Goal: Task Accomplishment & Management: Use online tool/utility

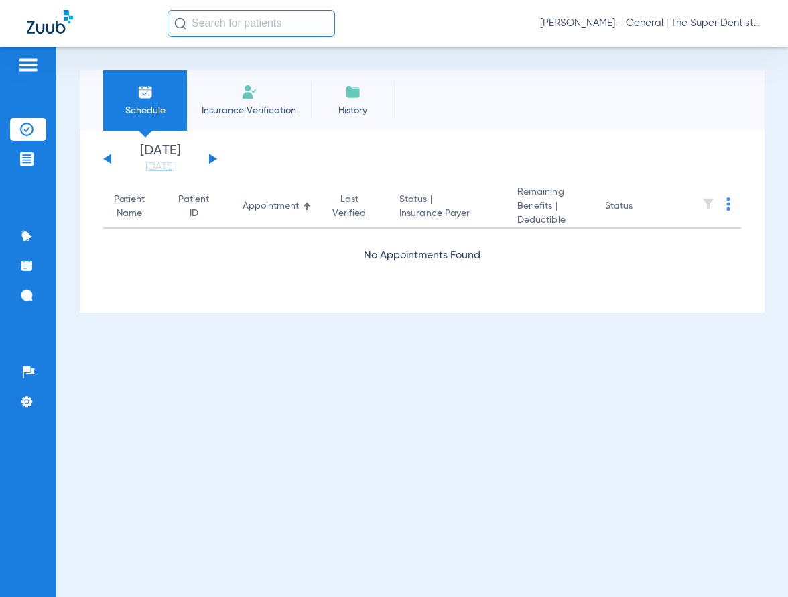
click at [285, 97] on li "Insurance Verification" at bounding box center [249, 100] width 124 height 60
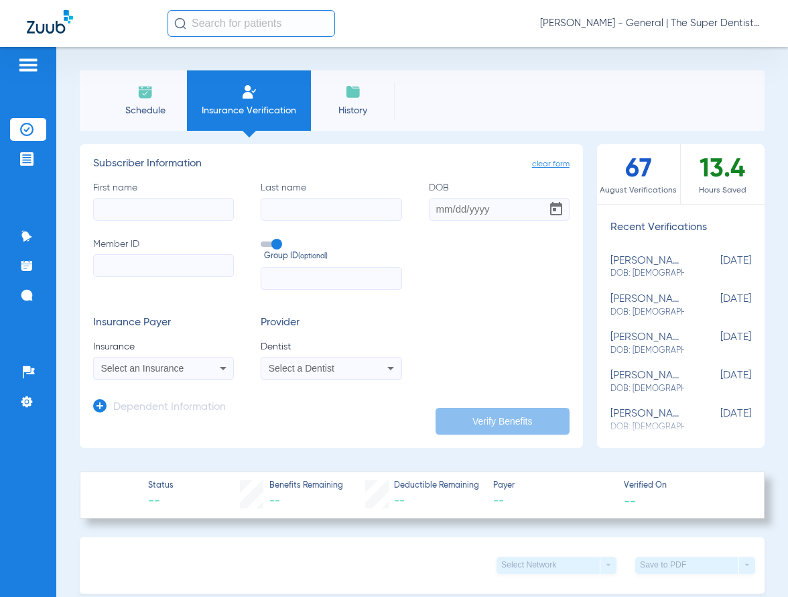
click at [143, 207] on input "First name" at bounding box center [163, 209] width 141 height 23
drag, startPoint x: 174, startPoint y: 202, endPoint x: -63, endPoint y: 241, distance: 239.9
click at [0, 241] on html "[PERSON_NAME] Mesa - General | The Super Dentists Patients Insurance Verificati…" at bounding box center [394, 298] width 788 height 597
type input "[PERSON_NAME]"
click at [304, 204] on input "Last name Required" at bounding box center [331, 209] width 141 height 23
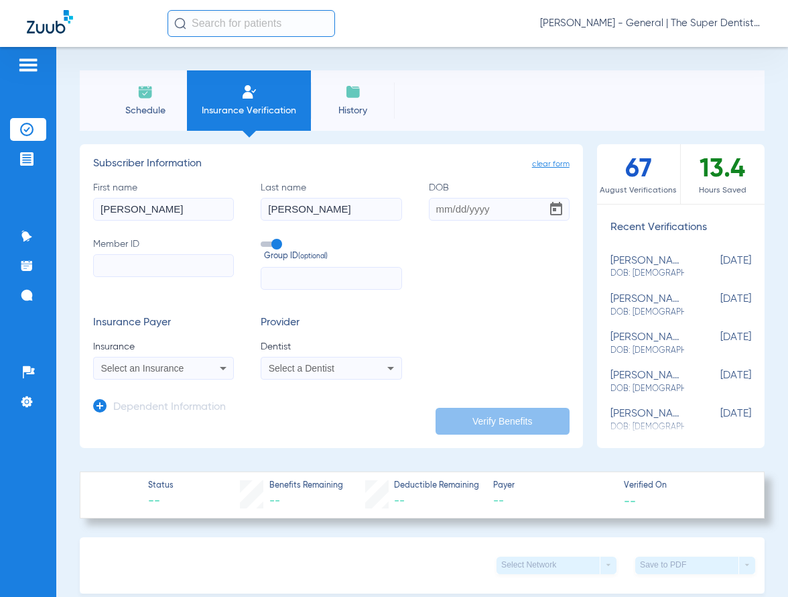
type input "[PERSON_NAME]"
click at [431, 211] on input "DOB" at bounding box center [499, 209] width 141 height 23
type input "[DATE]"
click at [111, 264] on input "Member ID" at bounding box center [163, 265] width 141 height 23
click at [131, 269] on input "Member ID Required" at bounding box center [163, 265] width 141 height 23
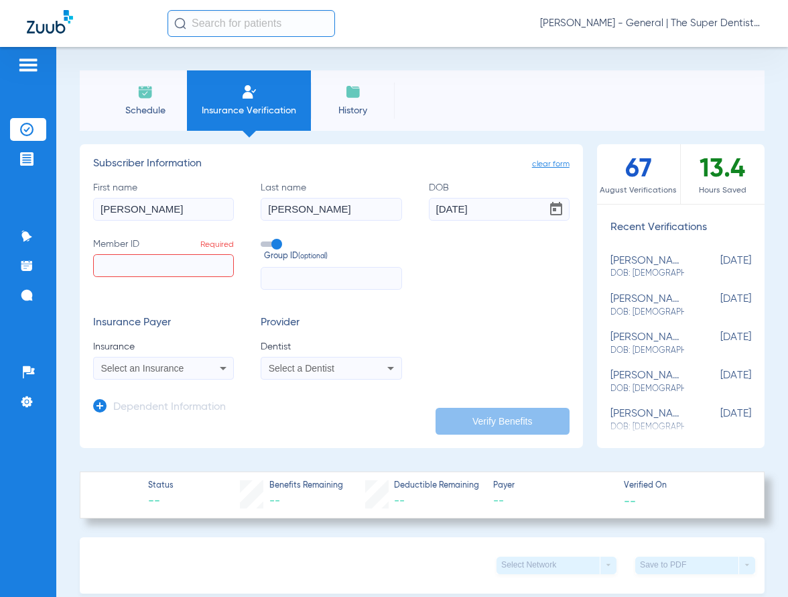
paste input "606162067"
type input "606162067"
click at [172, 367] on span "Select an Insurance" at bounding box center [142, 368] width 83 height 11
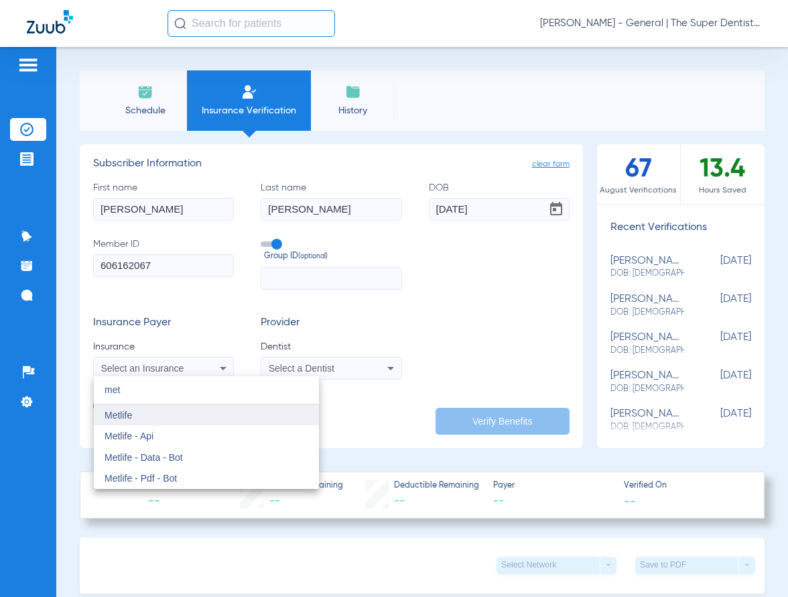
type input "met"
click at [128, 423] on mat-option "Metlife" at bounding box center [206, 414] width 225 height 21
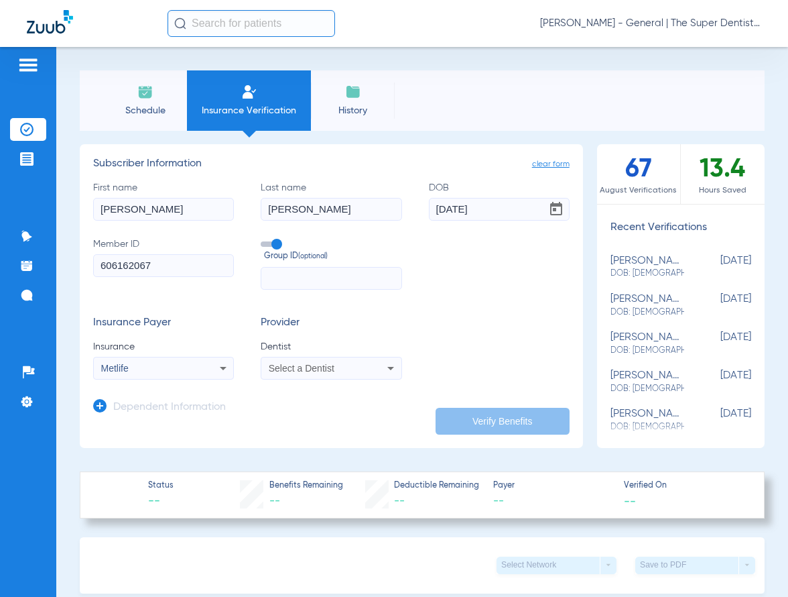
click at [336, 370] on div "Select a Dentist" at bounding box center [319, 367] width 101 height 9
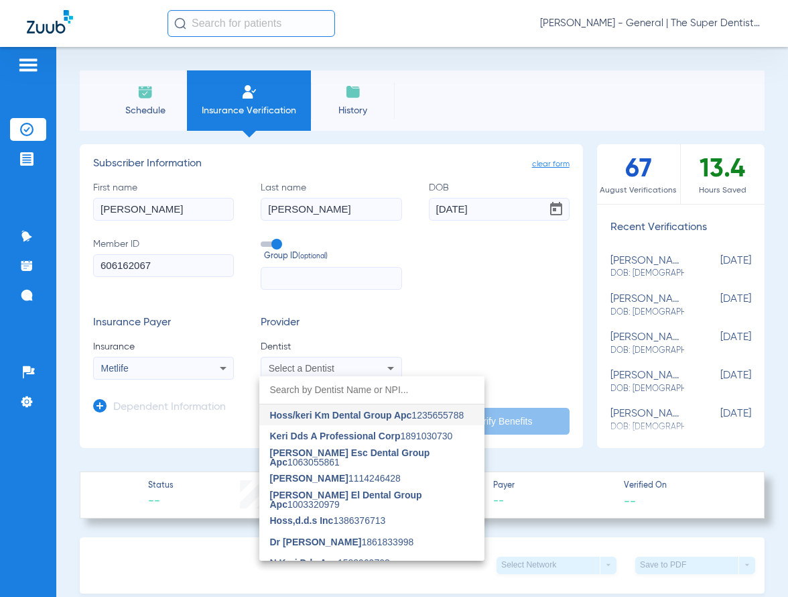
click at [312, 410] on span "Hoss/keri Km Dental Group Apc" at bounding box center [341, 415] width 142 height 11
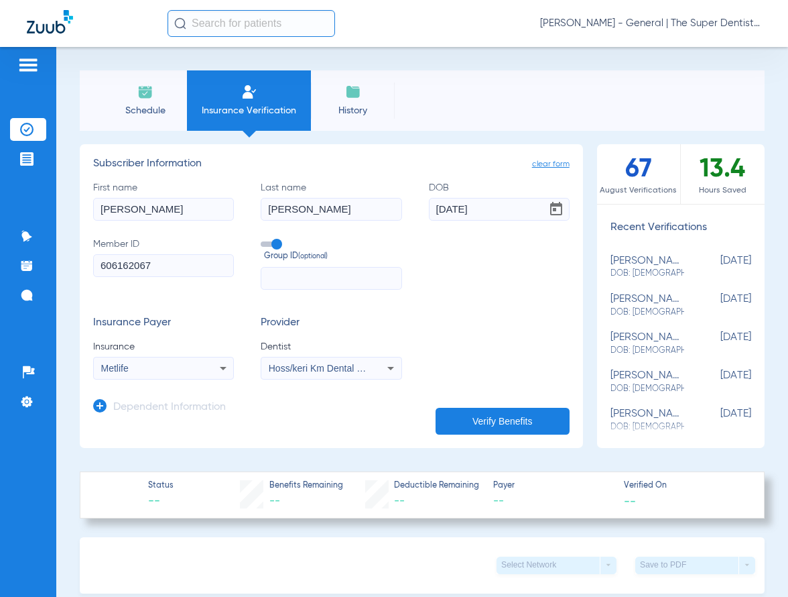
click at [469, 415] on button "Verify Benefits" at bounding box center [503, 421] width 134 height 27
click at [182, 405] on h3 "Dependent Information" at bounding box center [169, 407] width 113 height 13
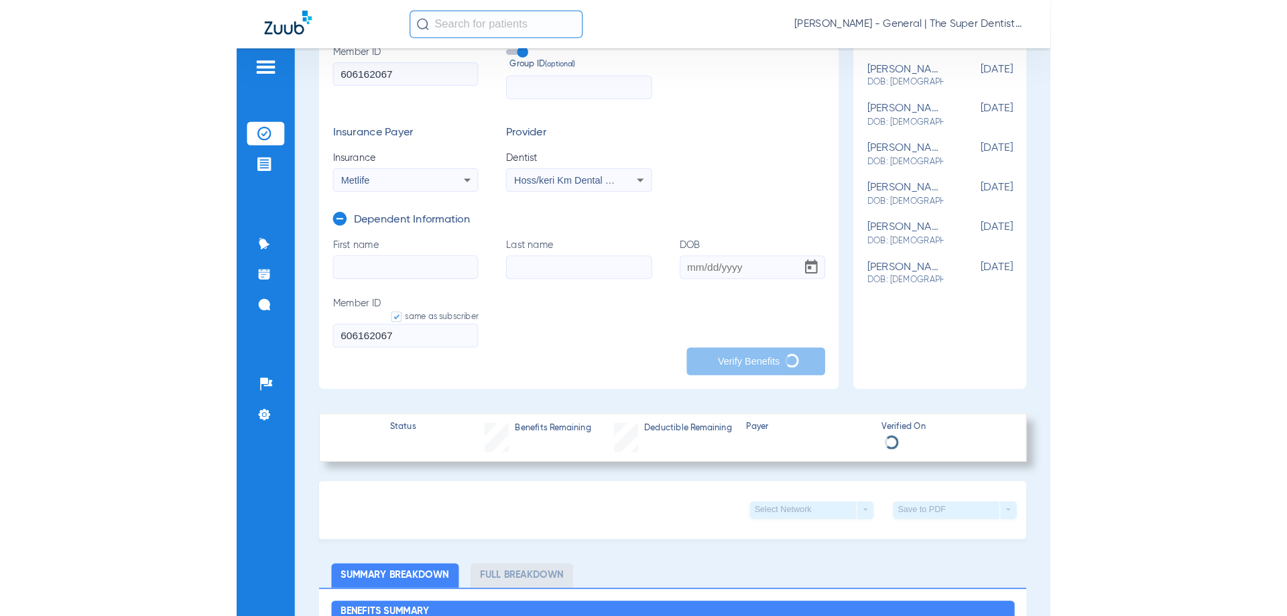
scroll to position [201, 0]
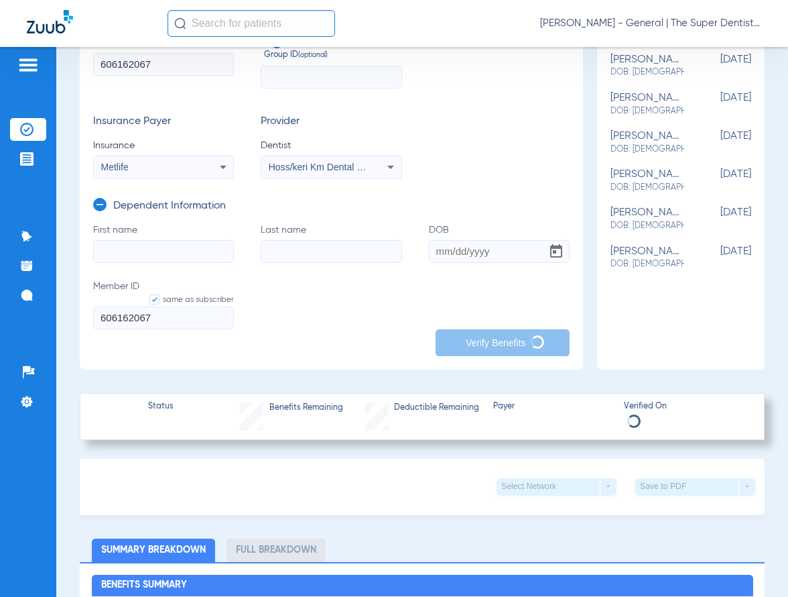
click at [149, 249] on input "First name" at bounding box center [163, 251] width 141 height 23
type input "[PERSON_NAME]"
click at [278, 251] on input "Last name" at bounding box center [331, 251] width 141 height 23
type input "[PERSON_NAME]"
click at [430, 249] on input "DOB" at bounding box center [499, 251] width 141 height 23
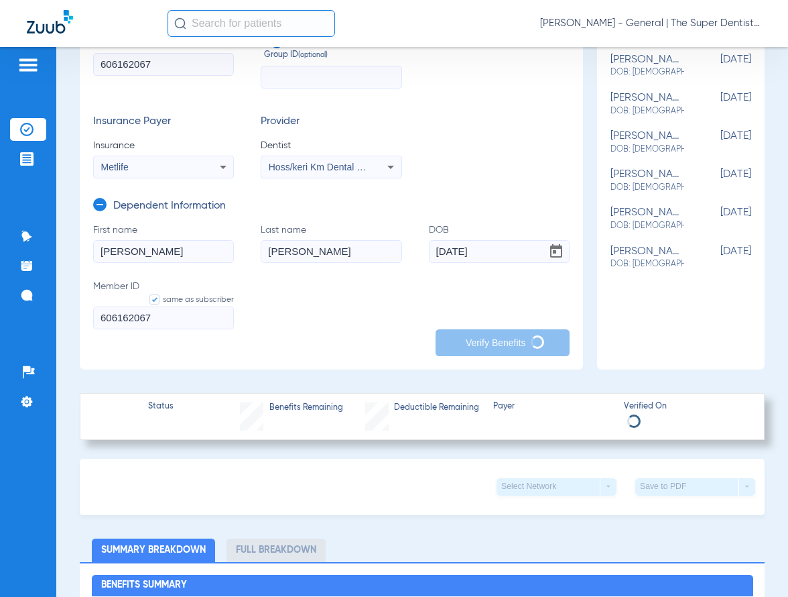
type input "[DATE]"
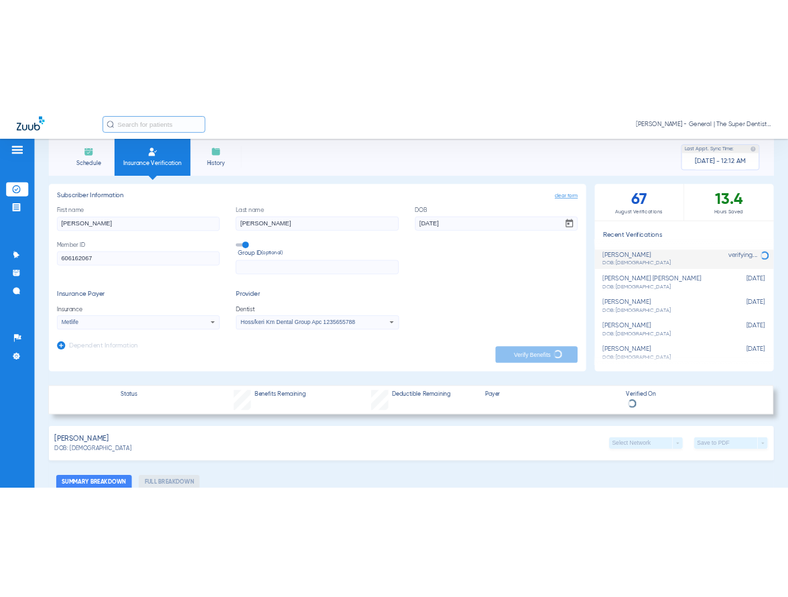
scroll to position [0, 0]
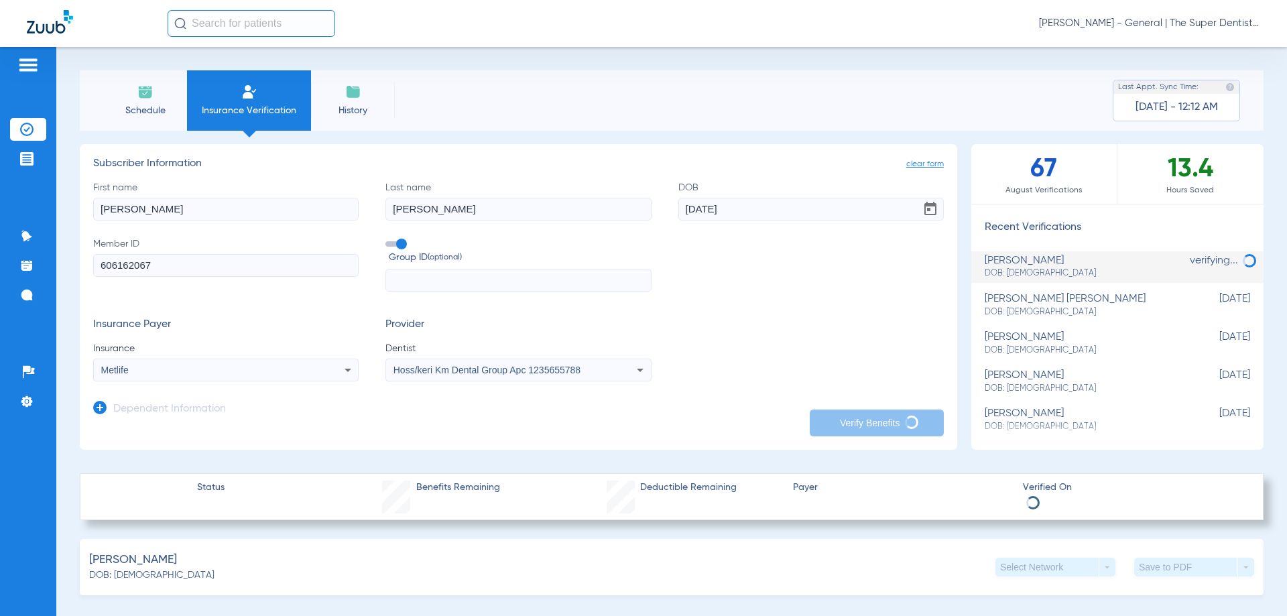
drag, startPoint x: 740, startPoint y: 212, endPoint x: 563, endPoint y: 194, distance: 177.9
click at [563, 194] on div "First name [PERSON_NAME] Last name [PERSON_NAME] DOB [DEMOGRAPHIC_DATA] Member …" at bounding box center [518, 236] width 851 height 111
click at [766, 212] on input "008/13/1988" at bounding box center [810, 209] width 265 height 23
click at [684, 208] on input "008/13/1988" at bounding box center [810, 209] width 265 height 23
type input "[DATE]"
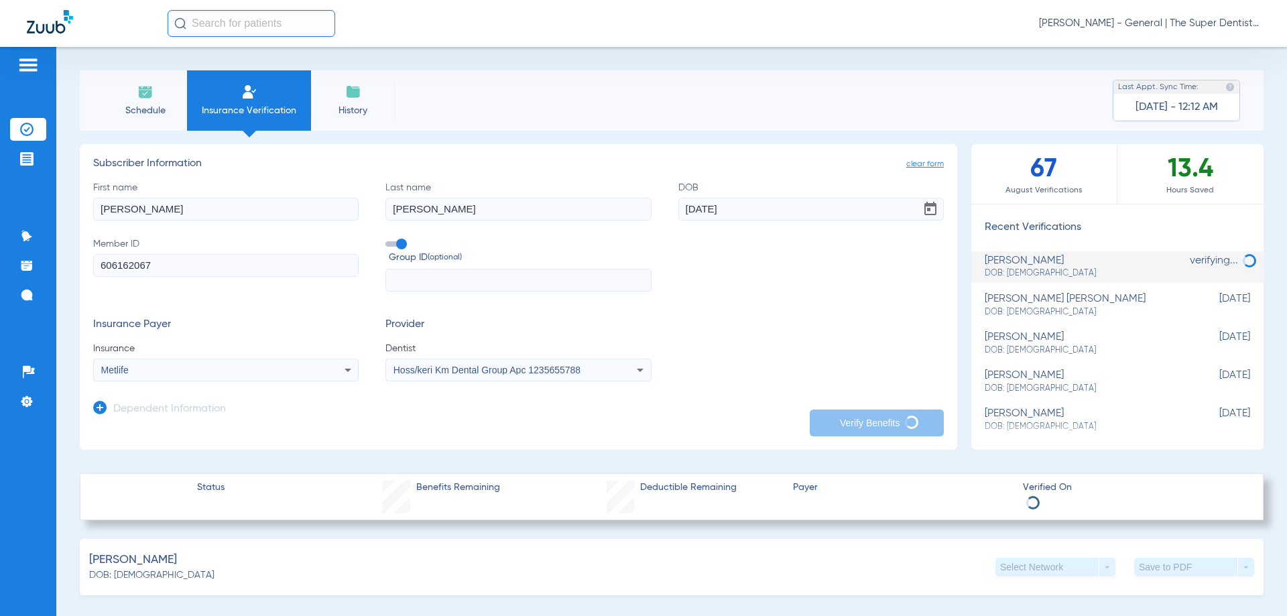
drag, startPoint x: 780, startPoint y: 218, endPoint x: 695, endPoint y: 209, distance: 84.9
click at [645, 208] on div "First name [PERSON_NAME] Last name [PERSON_NAME] DOB [DEMOGRAPHIC_DATA] Member …" at bounding box center [518, 236] width 851 height 111
click at [908, 161] on span "clear form" at bounding box center [925, 164] width 38 height 13
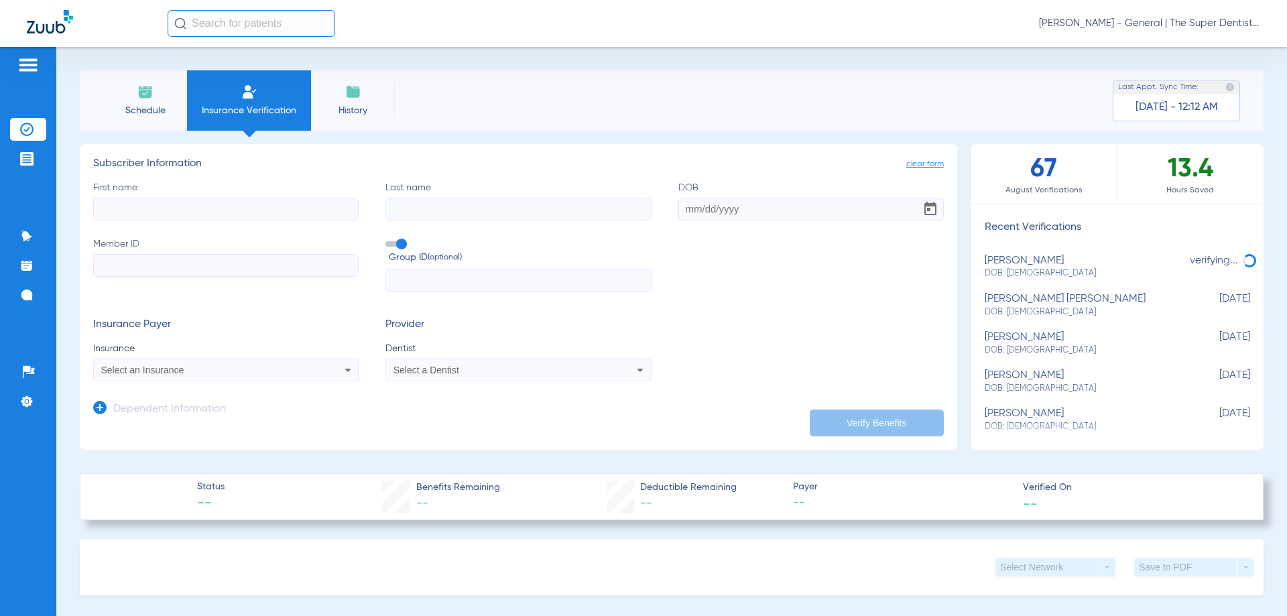
click at [680, 210] on input "DOB" at bounding box center [810, 209] width 265 height 23
paste input "[DATE]"
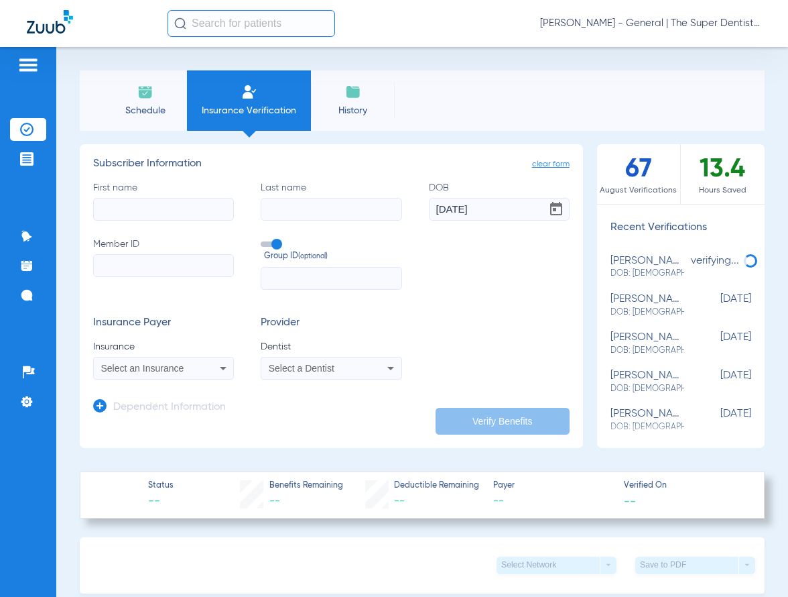
type input "[DATE]"
click at [158, 216] on input "First name" at bounding box center [163, 209] width 141 height 23
type input "[PERSON_NAME]"
click at [136, 263] on input "Member ID" at bounding box center [163, 265] width 141 height 23
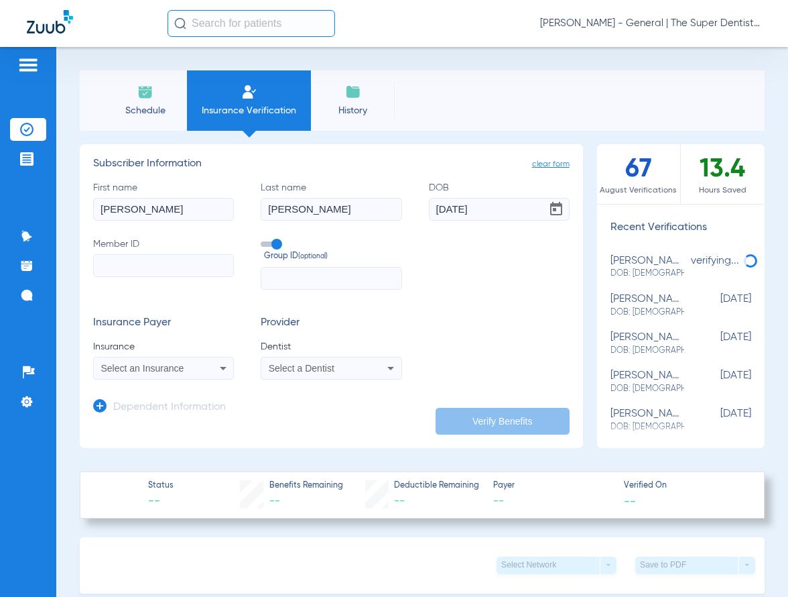
paste input "606162067"
type input "606162067"
click at [99, 408] on icon at bounding box center [99, 405] width 13 height 13
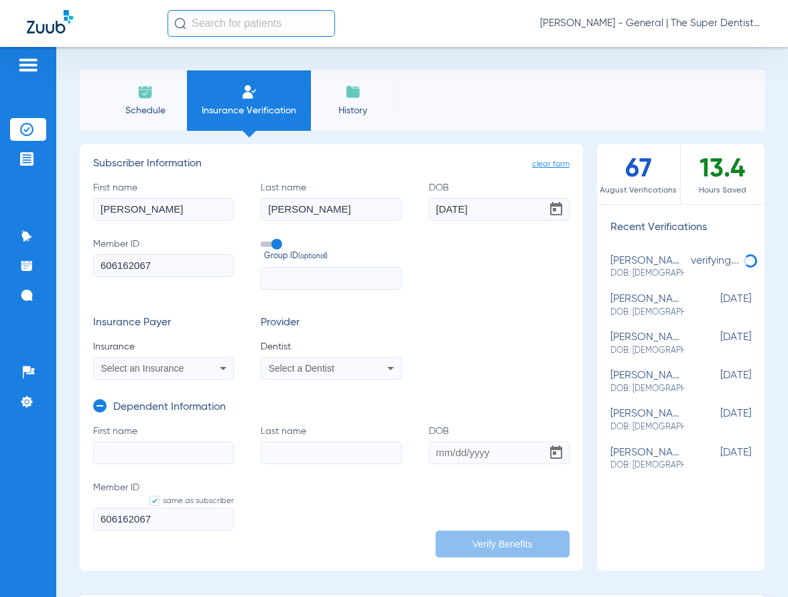
click at [134, 456] on input "First name" at bounding box center [163, 452] width 141 height 23
click at [123, 460] on input "First name Required" at bounding box center [163, 452] width 141 height 23
drag, startPoint x: -58, startPoint y: 437, endPoint x: -90, endPoint y: 440, distance: 31.6
click at [0, 440] on html "[PERSON_NAME] Mesa - General | The Super Dentists Patients Insurance Verificati…" at bounding box center [394, 298] width 788 height 597
click at [127, 454] on input "Sebasian" at bounding box center [163, 452] width 141 height 23
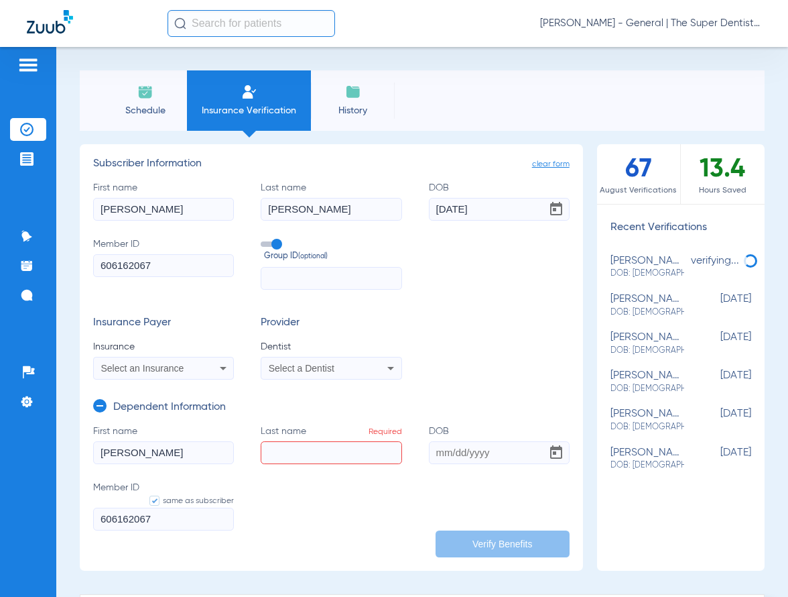
type input "[PERSON_NAME]"
click at [302, 455] on input "Last name Required" at bounding box center [331, 452] width 141 height 23
type input "[PERSON_NAME]"
drag, startPoint x: 430, startPoint y: 453, endPoint x: 438, endPoint y: 452, distance: 7.4
click at [430, 454] on input "DOB" at bounding box center [499, 452] width 141 height 23
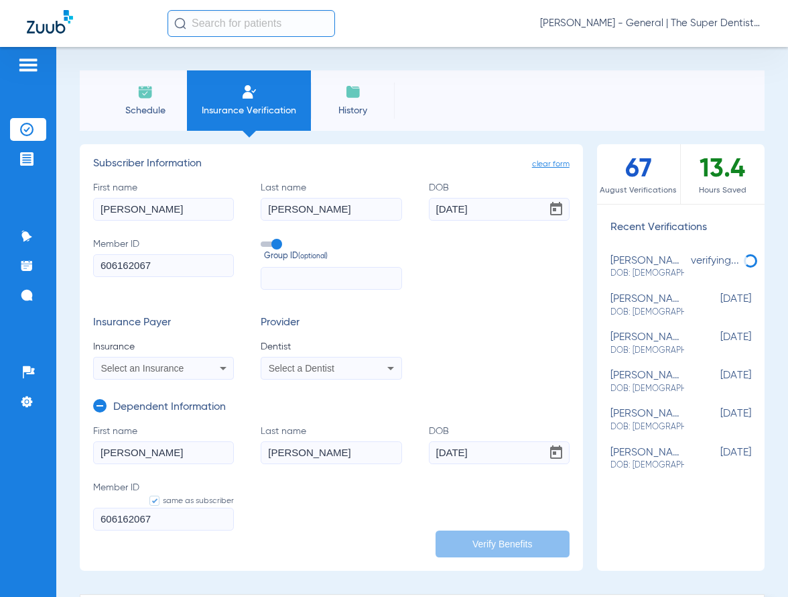
type input "[DATE]"
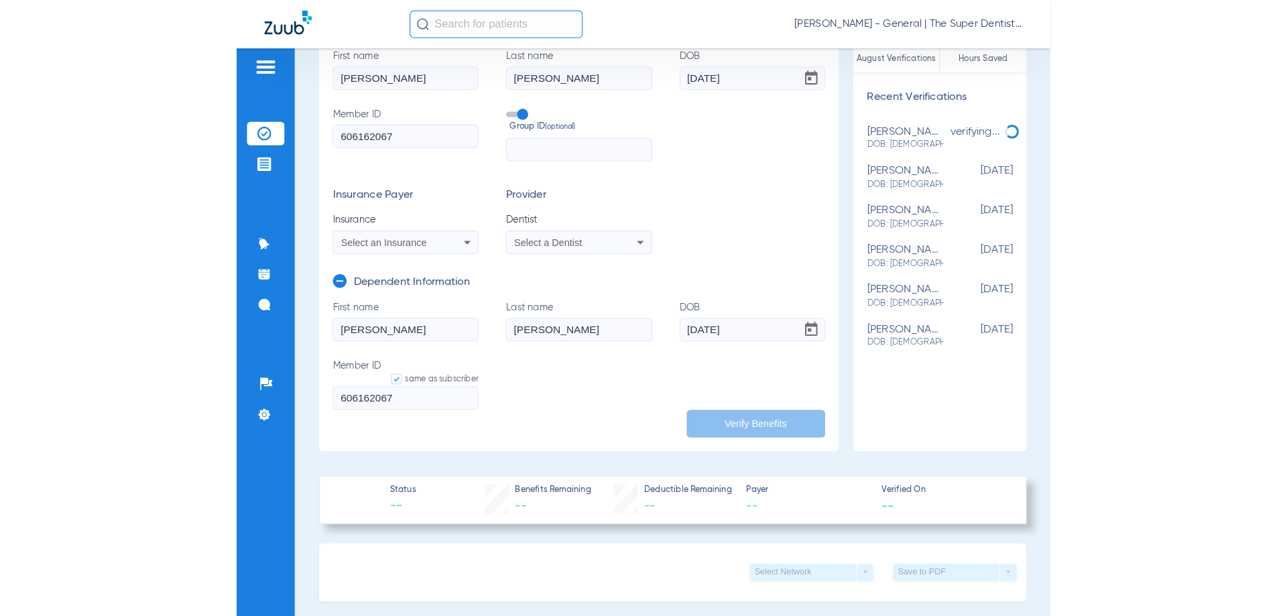
scroll to position [134, 0]
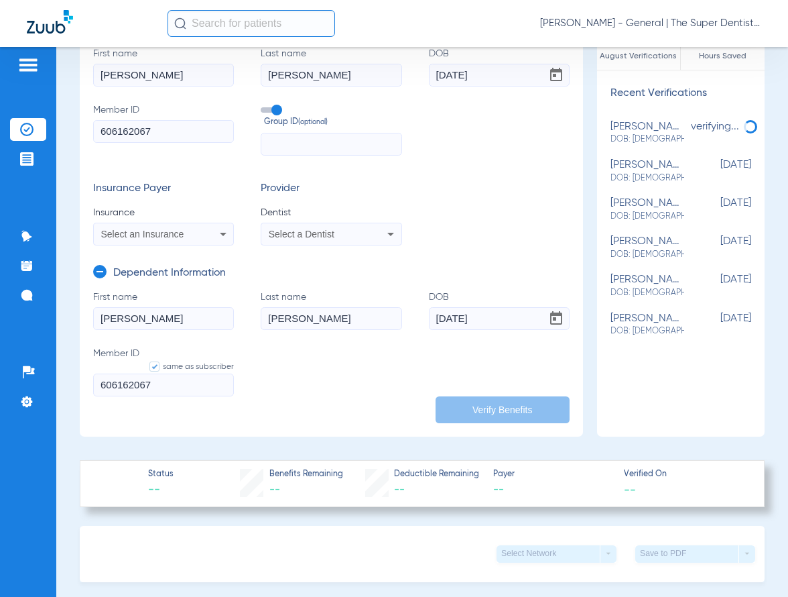
click at [466, 424] on app-manual-verification-form "clear form Subscriber Information First name [PERSON_NAME] Last name [PERSON_NA…" at bounding box center [331, 223] width 503 height 426
click at [351, 235] on div "Select a Dentist" at bounding box center [319, 233] width 101 height 9
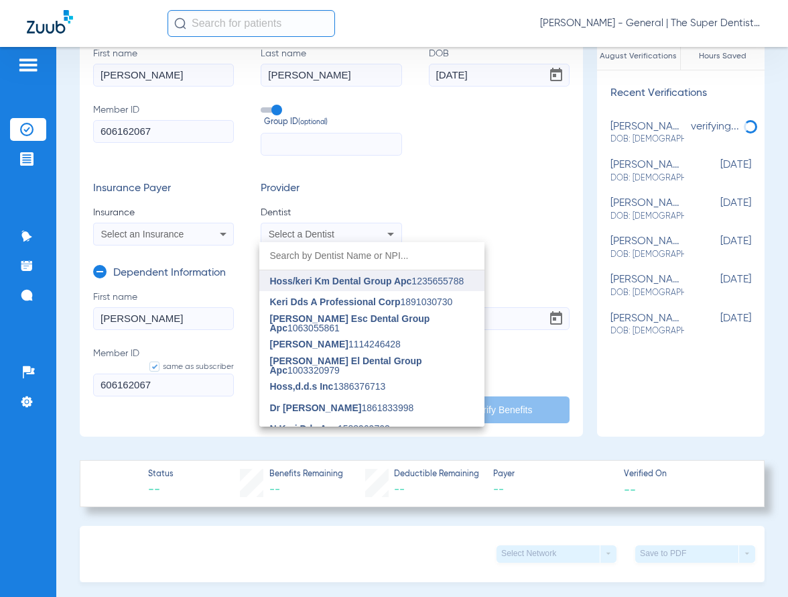
click at [336, 278] on span "Hoss/keri Km Dental Group Apc" at bounding box center [341, 280] width 142 height 11
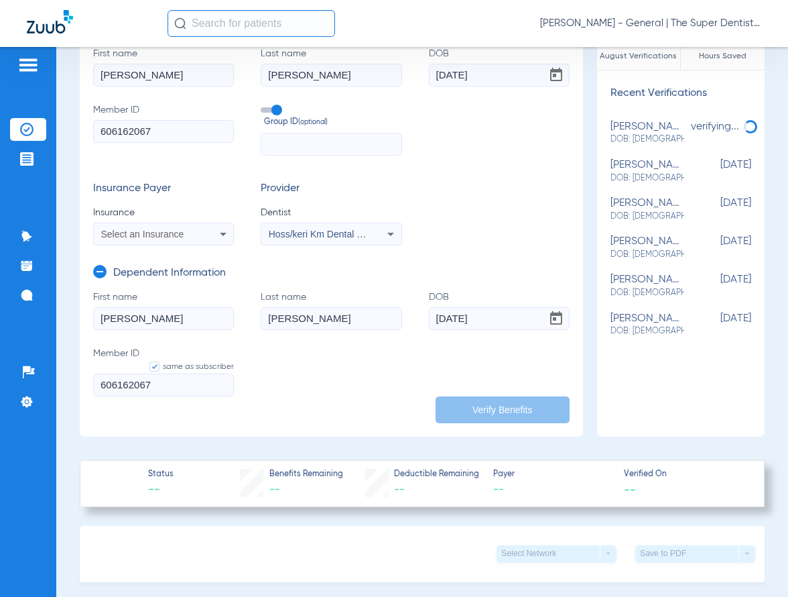
click at [221, 240] on icon at bounding box center [223, 234] width 16 height 16
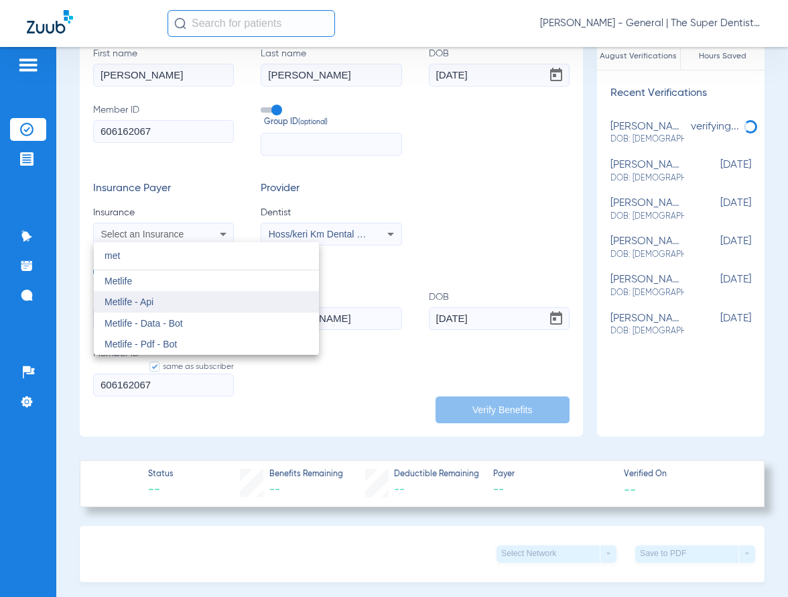
type input "met"
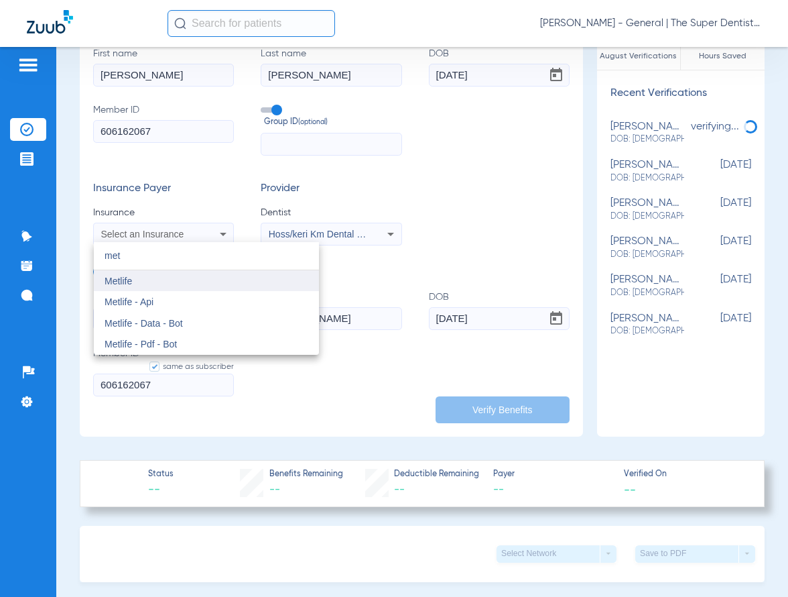
drag, startPoint x: 153, startPoint y: 291, endPoint x: 152, endPoint y: 280, distance: 10.7
click at [152, 280] on div "met close Metlife Metlife - Api Metlife - Data - Bot Metlife - Pdf - Bot" at bounding box center [206, 298] width 225 height 113
click at [152, 280] on mat-option "Metlife" at bounding box center [206, 280] width 225 height 21
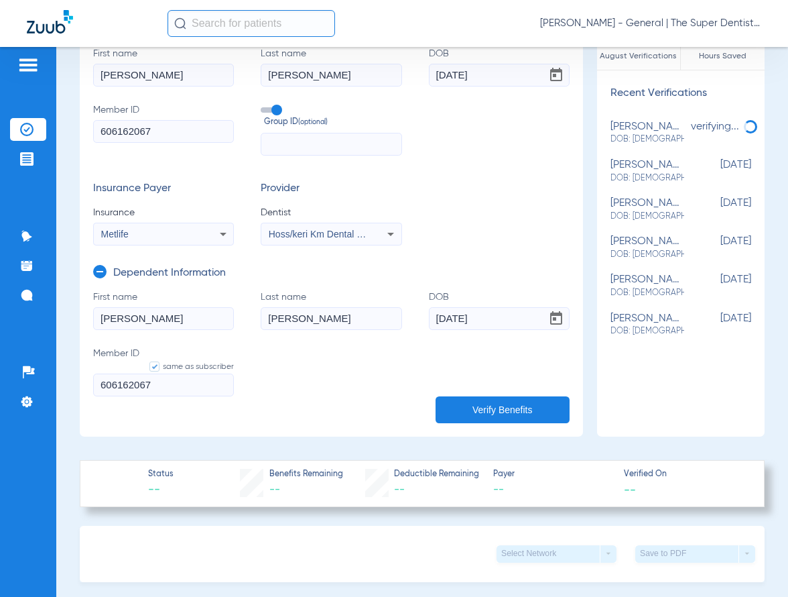
click at [500, 416] on button "Verify Benefits" at bounding box center [503, 409] width 134 height 27
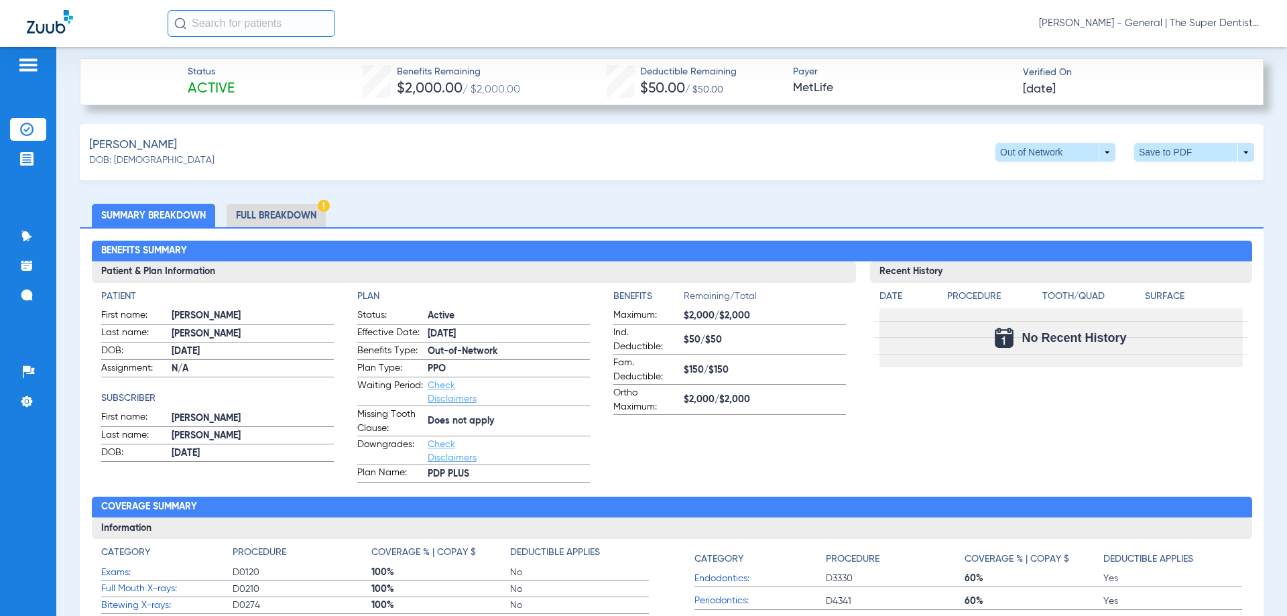
scroll to position [536, 0]
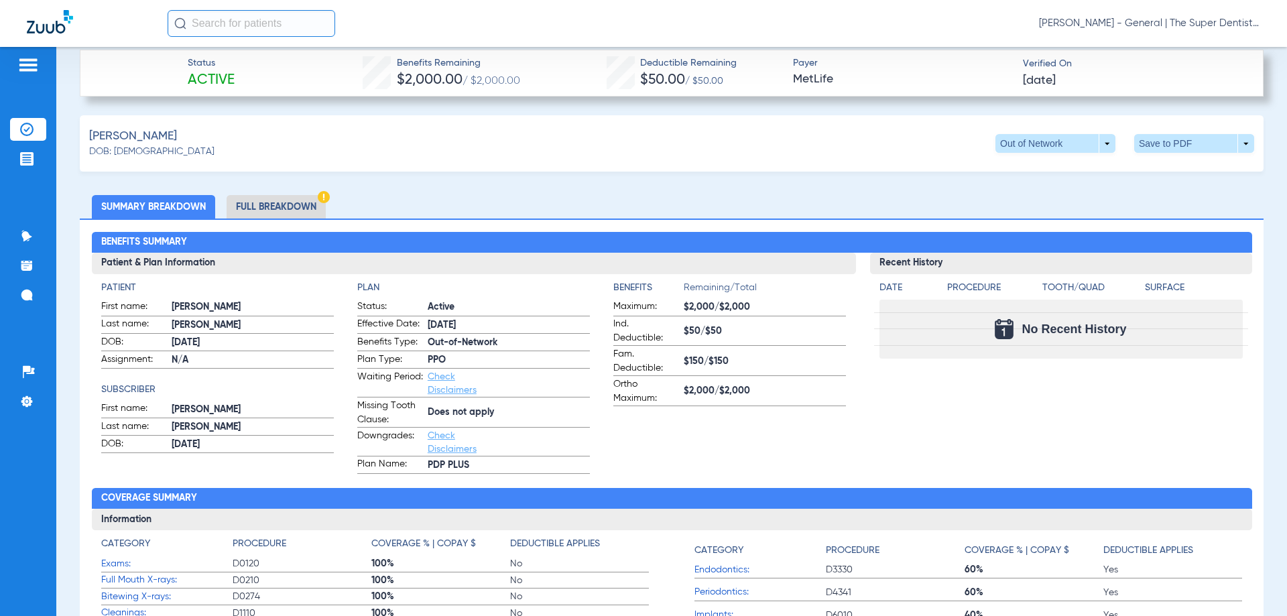
click at [285, 200] on li "Full Breakdown" at bounding box center [276, 206] width 99 height 23
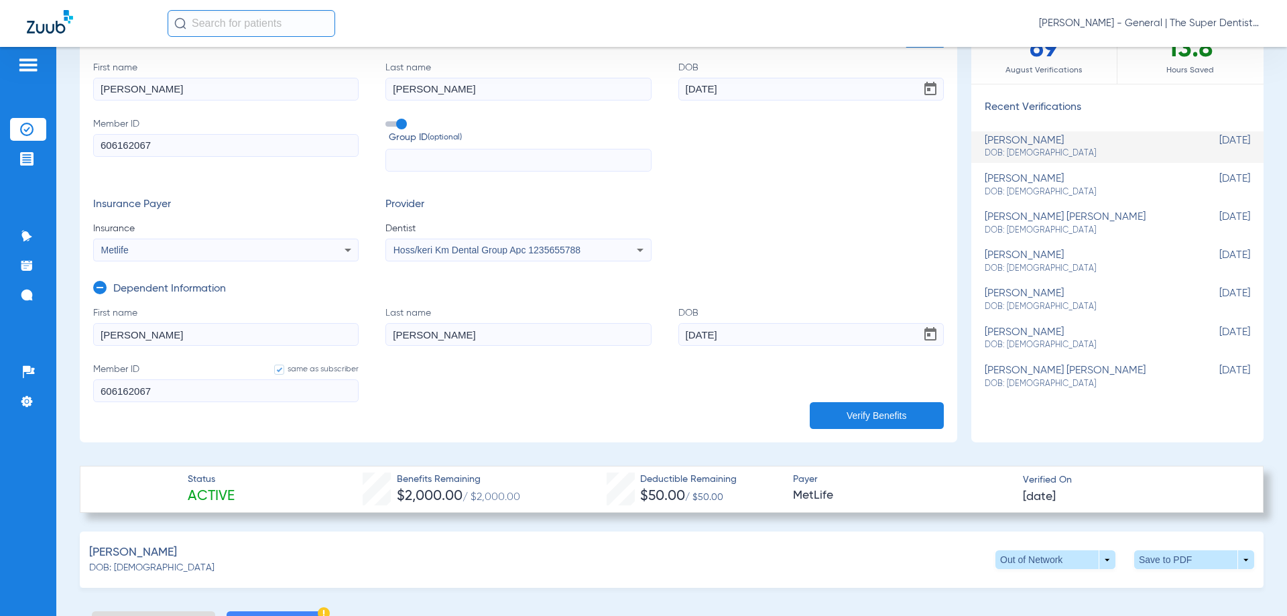
scroll to position [0, 0]
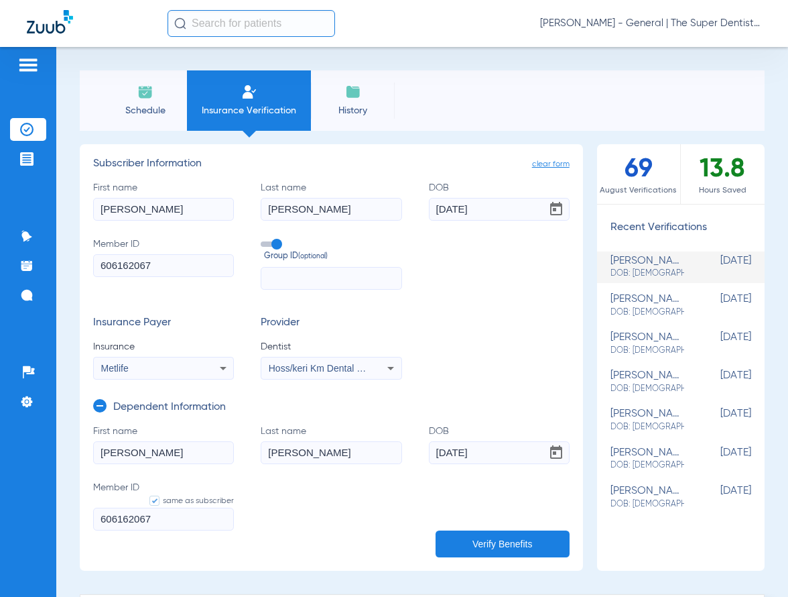
drag, startPoint x: 90, startPoint y: 442, endPoint x: -17, endPoint y: 430, distance: 108.0
click at [0, 430] on html "[PERSON_NAME] Mesa - General | The Super Dentists Patients Insurance Verificati…" at bounding box center [394, 298] width 788 height 597
type input "[PERSON_NAME]"
drag, startPoint x: 376, startPoint y: 447, endPoint x: 260, endPoint y: 425, distance: 118.0
click at [260, 425] on form "First name [PERSON_NAME] Last name [PERSON_NAME] [DEMOGRAPHIC_DATA] Member ID s…" at bounding box center [331, 485] width 477 height 123
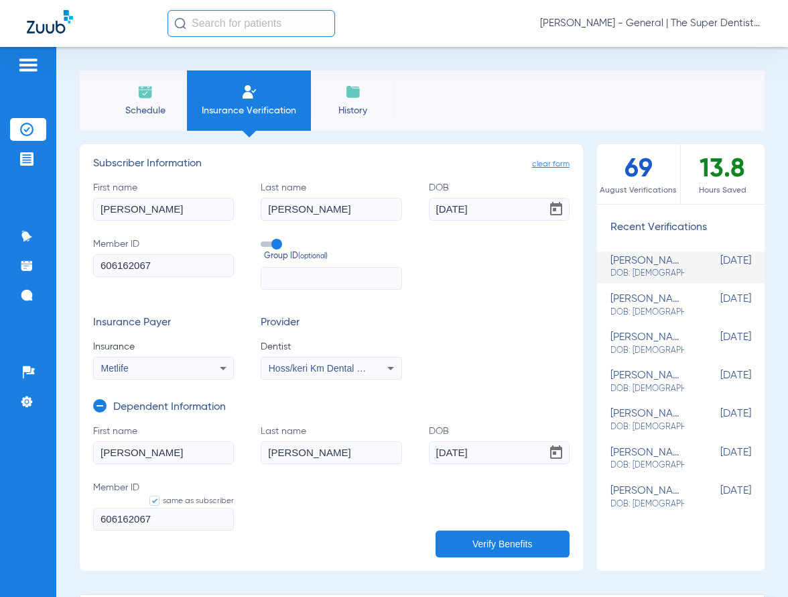
type input "[DATE]"
click at [509, 539] on button "Verify Benefits" at bounding box center [503, 543] width 134 height 27
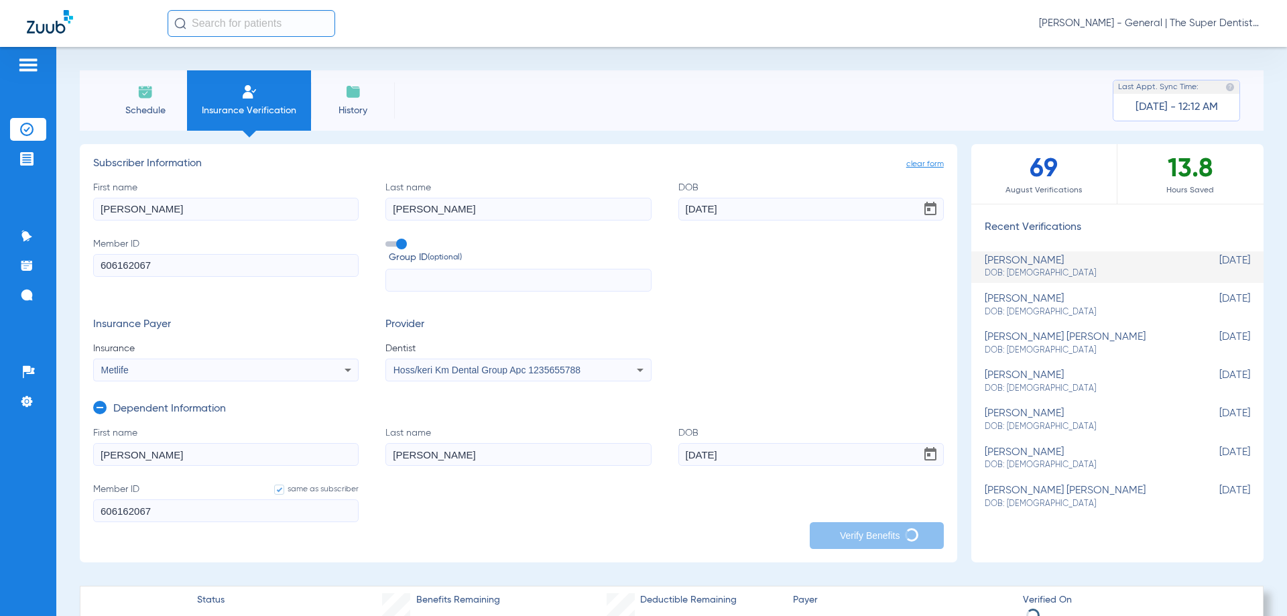
click at [232, 20] on input "text" at bounding box center [252, 23] width 168 height 27
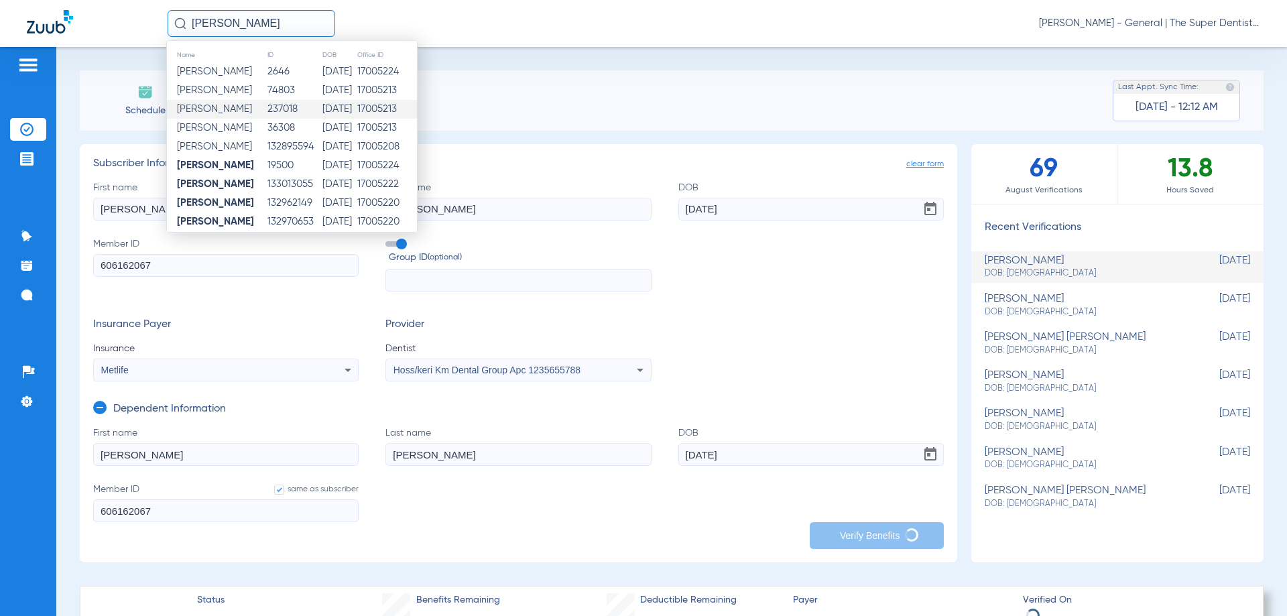
scroll to position [6, 0]
click at [322, 147] on td "[DATE]" at bounding box center [339, 140] width 35 height 19
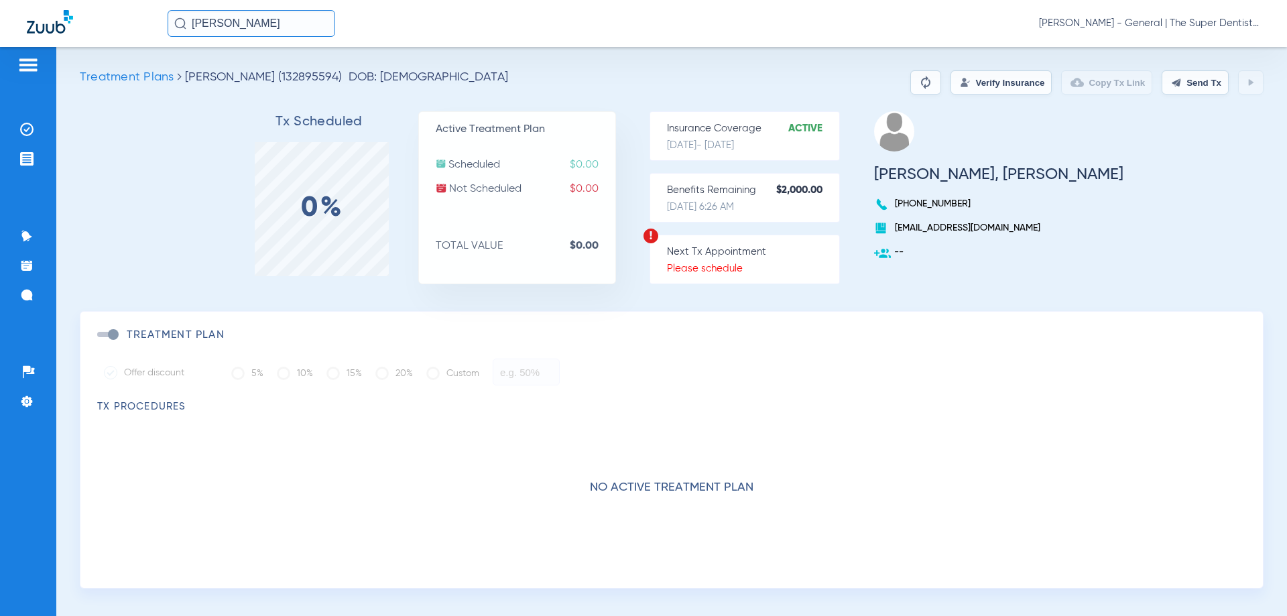
click at [1006, 89] on button "Verify Insurance" at bounding box center [1000, 82] width 101 height 24
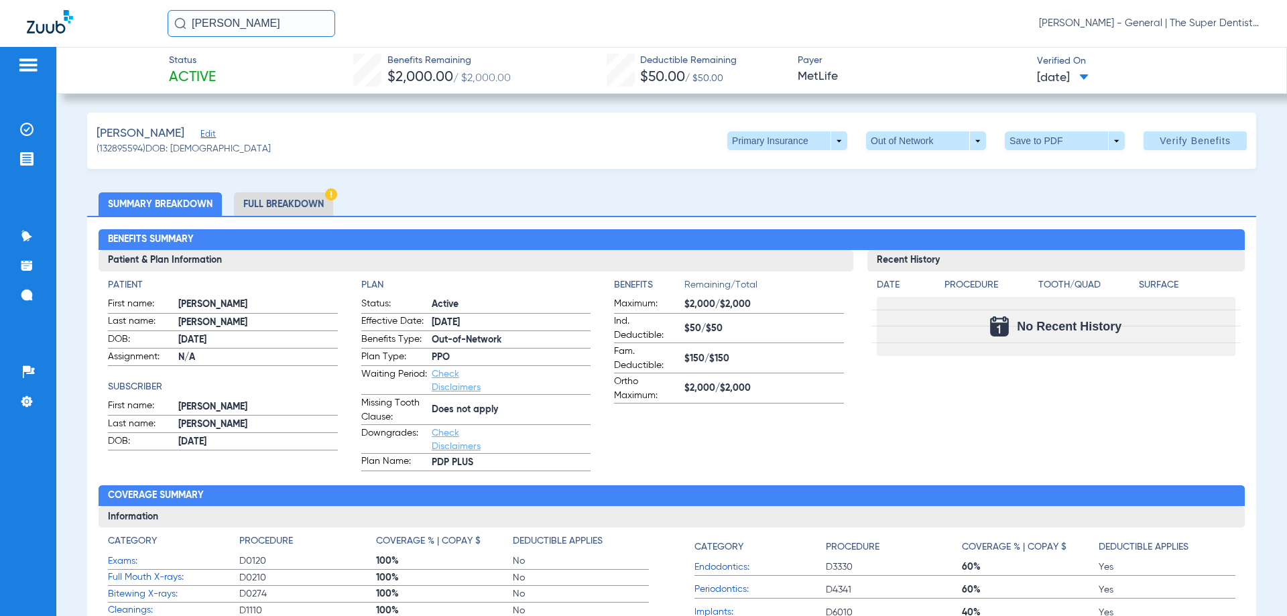
click at [275, 204] on li "Full Breakdown" at bounding box center [283, 203] width 99 height 23
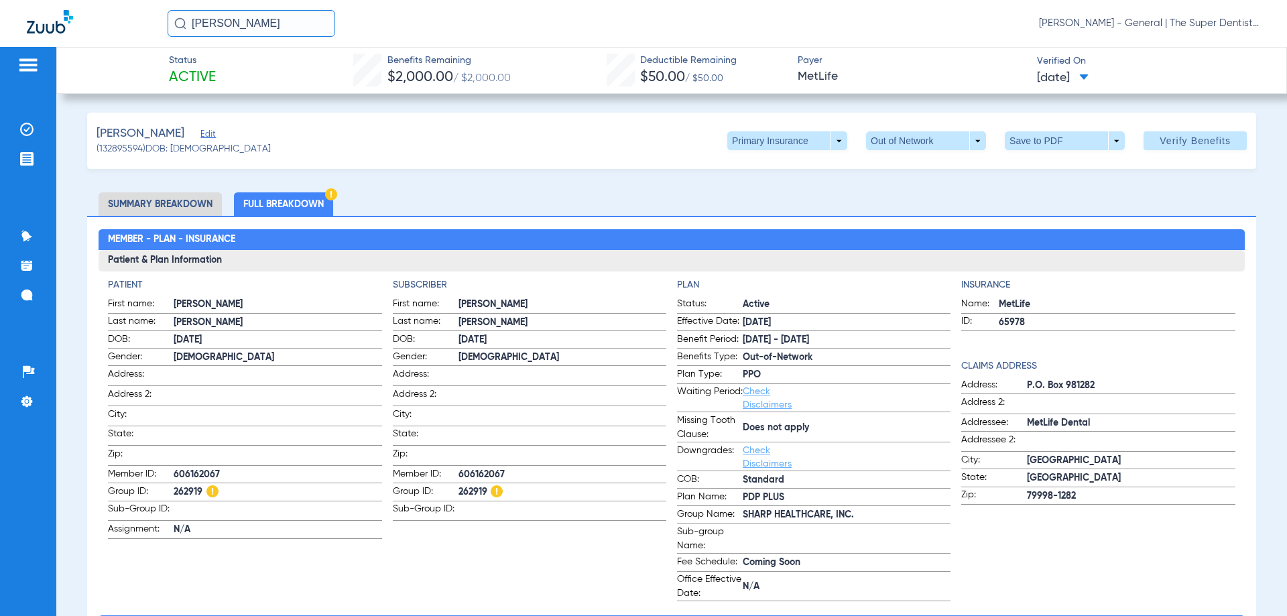
click at [904, 264] on h3 "Patient & Plan Information" at bounding box center [671, 260] width 1145 height 21
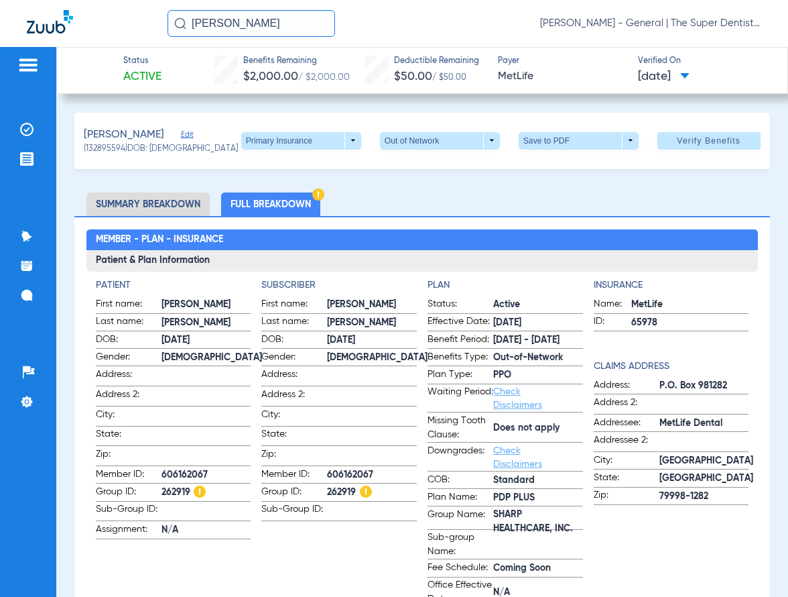
drag, startPoint x: 291, startPoint y: 30, endPoint x: 88, endPoint y: 19, distance: 202.7
click at [88, 19] on div "[PERSON_NAME] [PERSON_NAME] - General | The Super Dentists" at bounding box center [394, 23] width 788 height 47
click at [258, 31] on input "[PERSON_NAME]" at bounding box center [252, 23] width 168 height 27
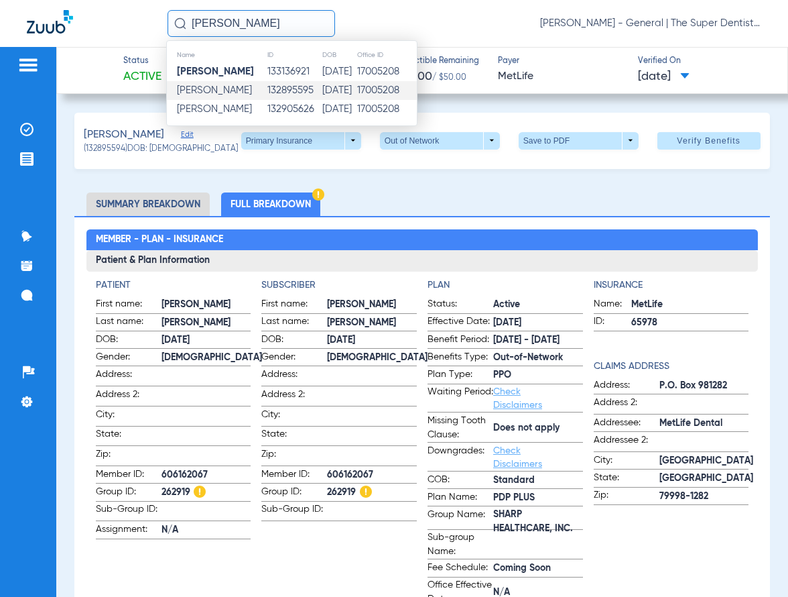
click at [293, 90] on td "132895595" at bounding box center [294, 90] width 55 height 19
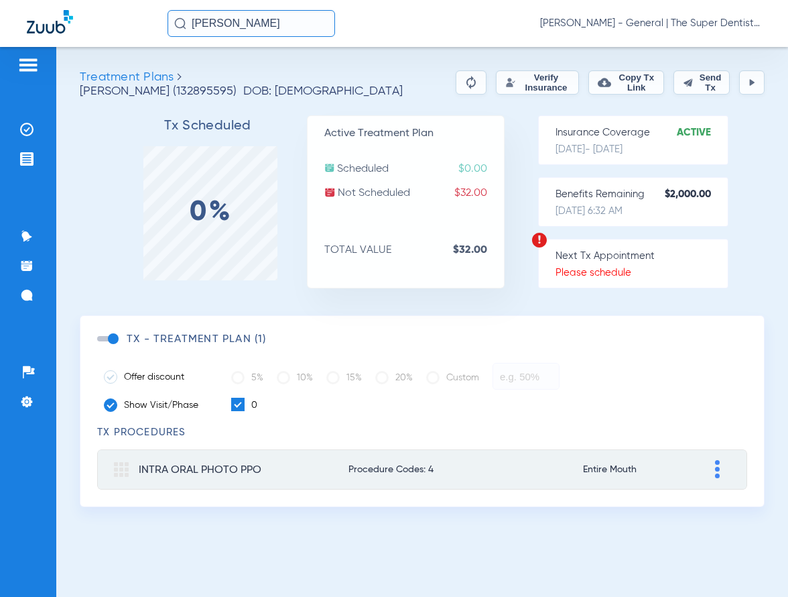
click at [496, 84] on button "Verify Insurance" at bounding box center [538, 82] width 84 height 24
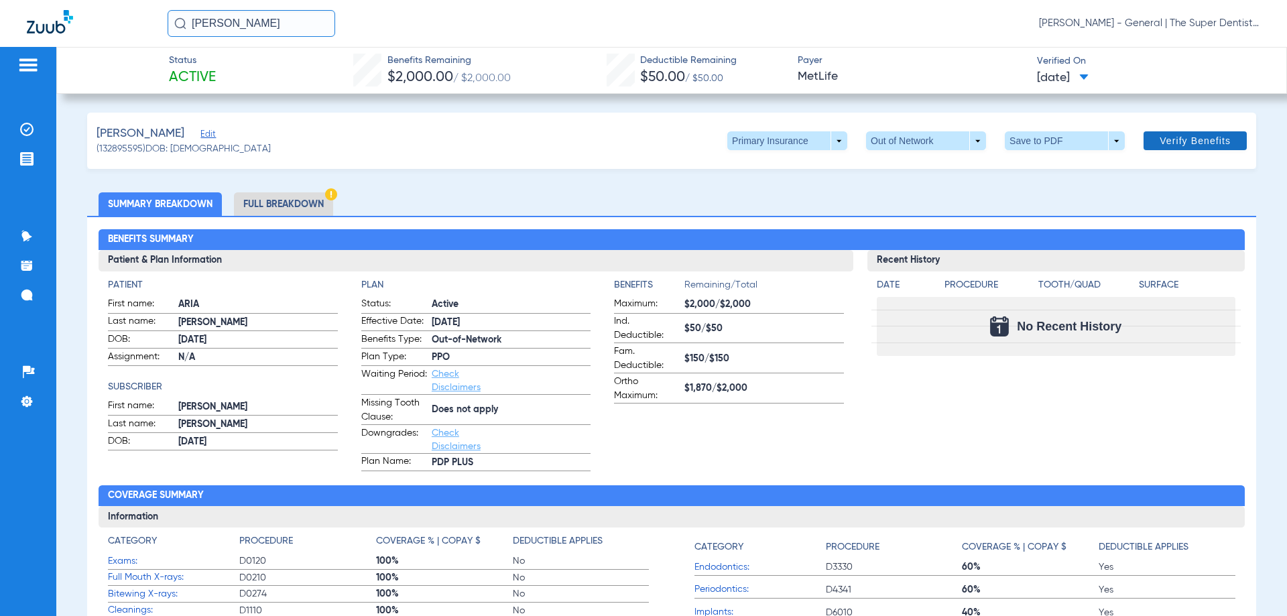
click at [1167, 140] on span "Verify Benefits" at bounding box center [1195, 140] width 71 height 11
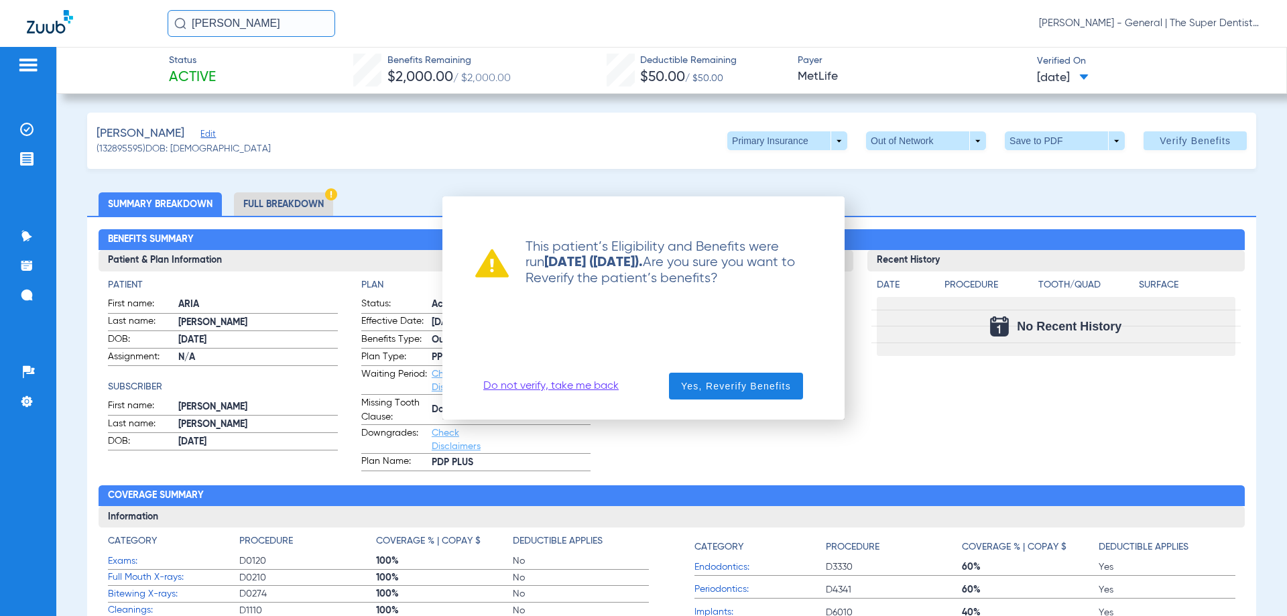
click at [591, 385] on link "Do not verify, take me back" at bounding box center [550, 385] width 135 height 13
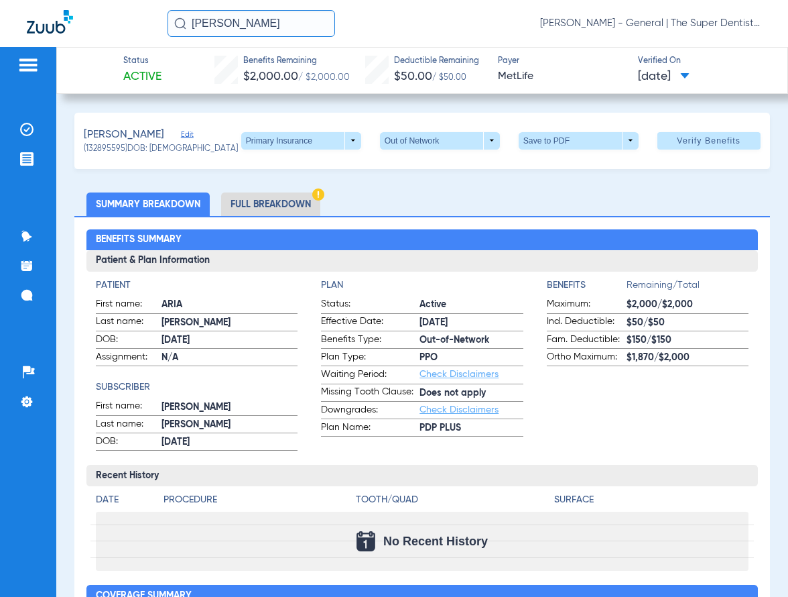
drag, startPoint x: 259, startPoint y: 25, endPoint x: -44, endPoint y: -3, distance: 304.3
click at [0, 0] on html "[PERSON_NAME] [PERSON_NAME] Mesa - General | The Super Dentists Patients Insura…" at bounding box center [394, 298] width 788 height 597
type input "noelestrada"
click at [212, 29] on input "noelestrada" at bounding box center [252, 23] width 168 height 27
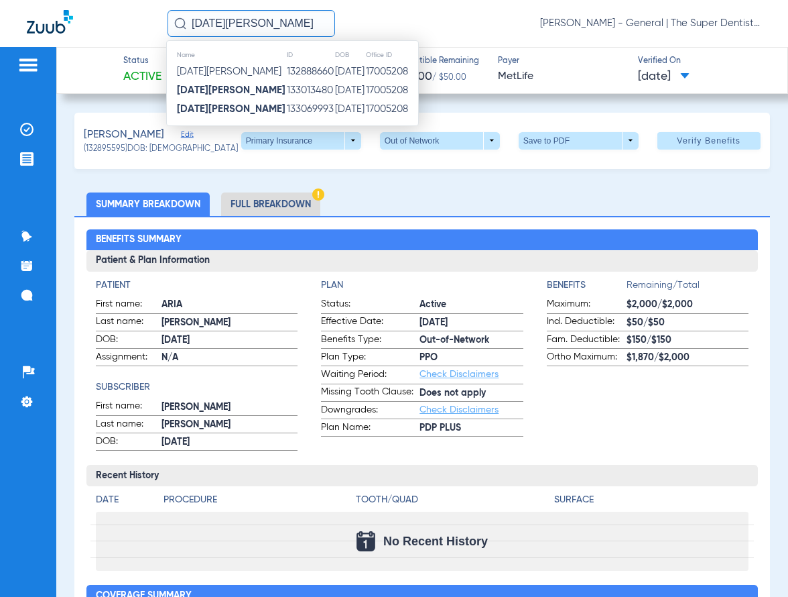
type input "[DATE][PERSON_NAME]"
click at [229, 105] on strong "[DATE][PERSON_NAME]" at bounding box center [231, 109] width 109 height 10
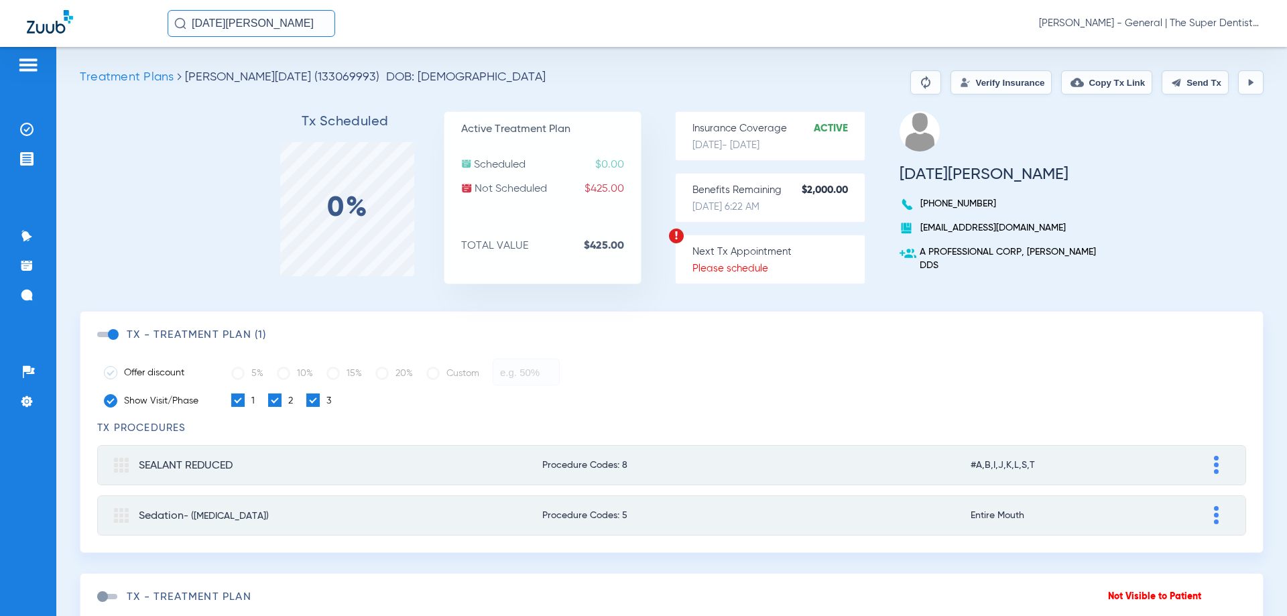
click at [1006, 83] on button "Verify Insurance" at bounding box center [1000, 82] width 101 height 24
